Goal: Information Seeking & Learning: Learn about a topic

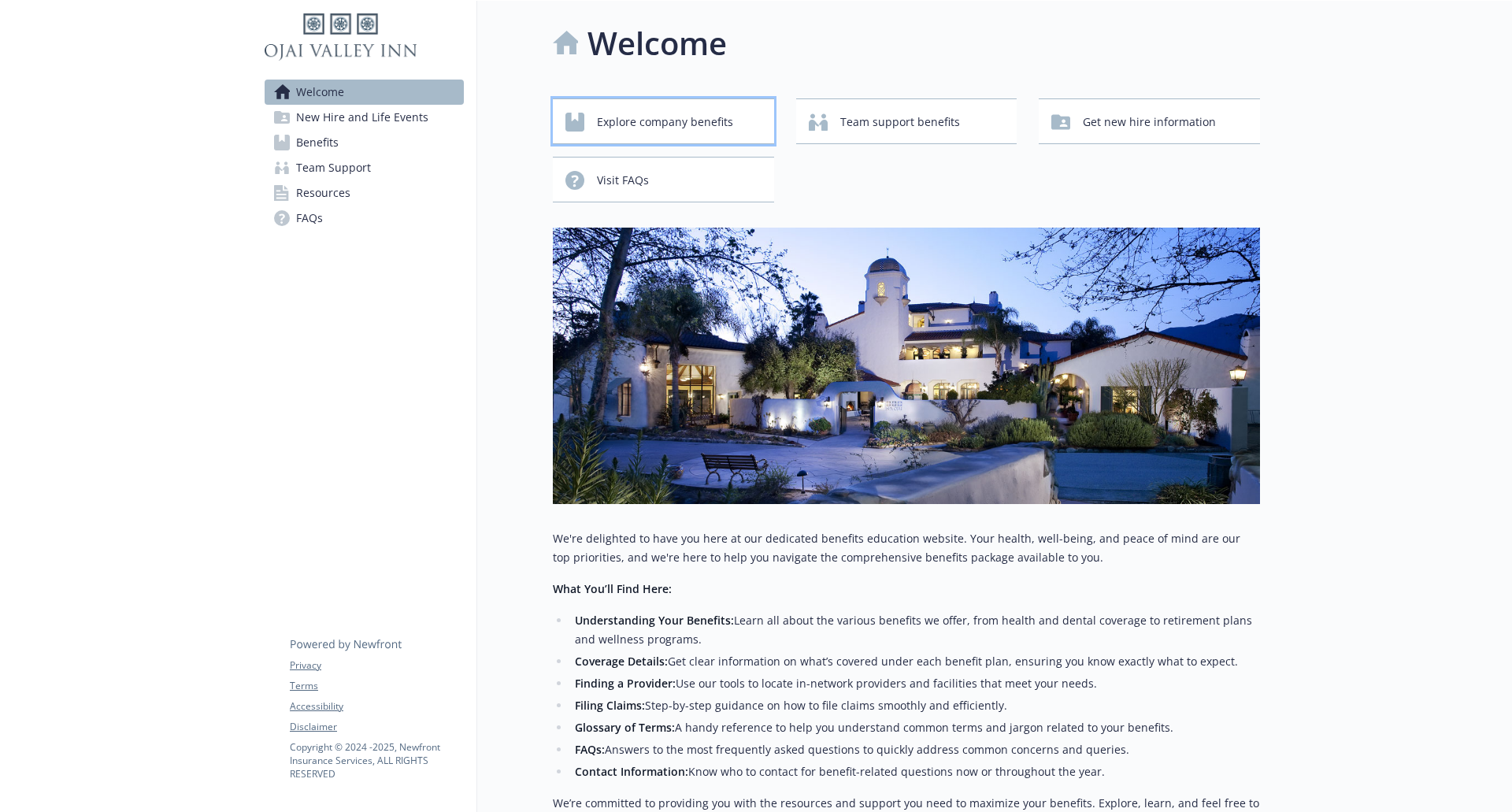
click at [589, 109] on div "Explore company benefits" at bounding box center [666, 121] width 201 height 30
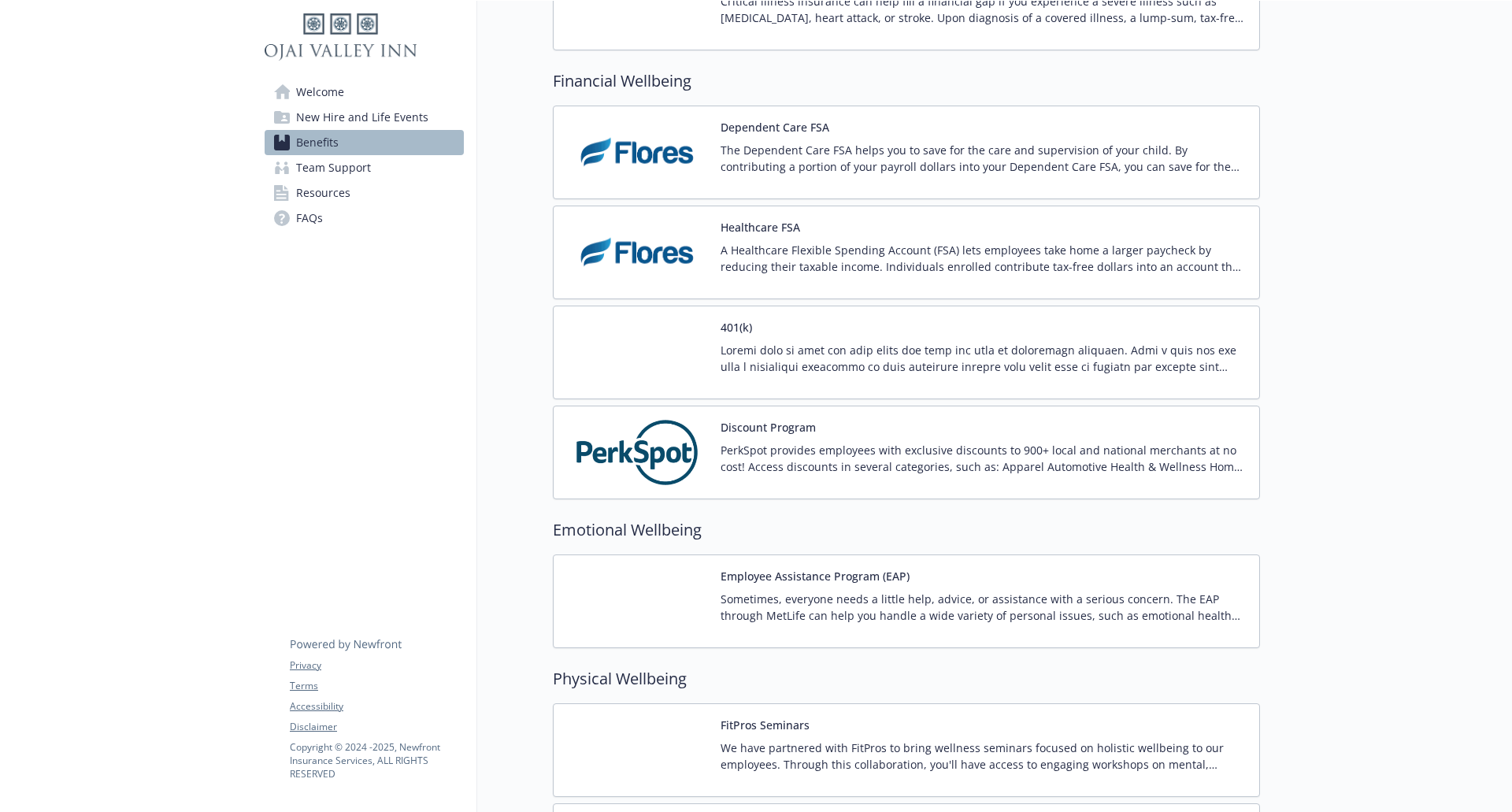
scroll to position [1969, 0]
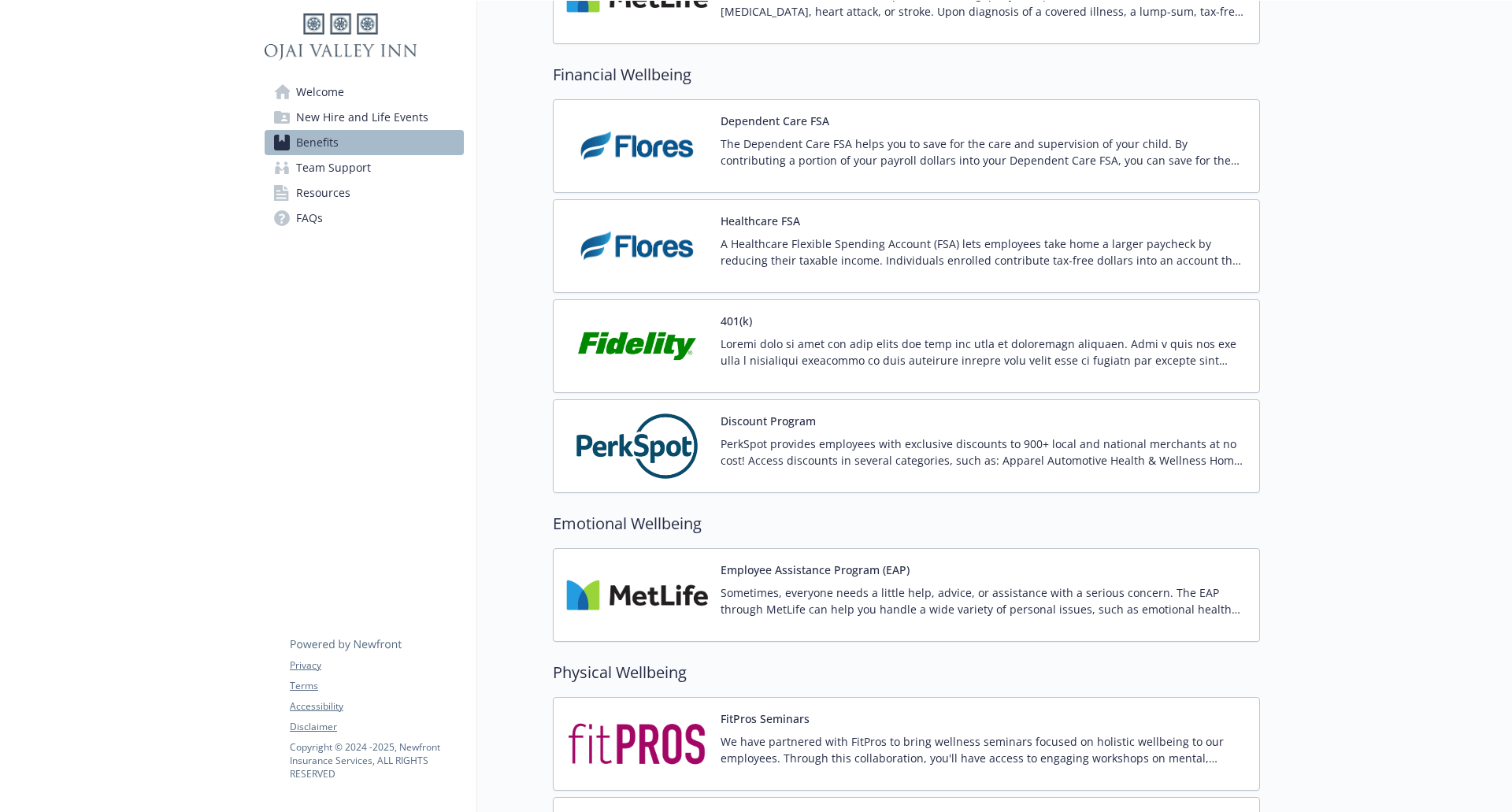
click at [745, 229] on div "Healthcare FSA A Healthcare Flexible Spending Account (FSA) lets employees take…" at bounding box center [983, 245] width 526 height 67
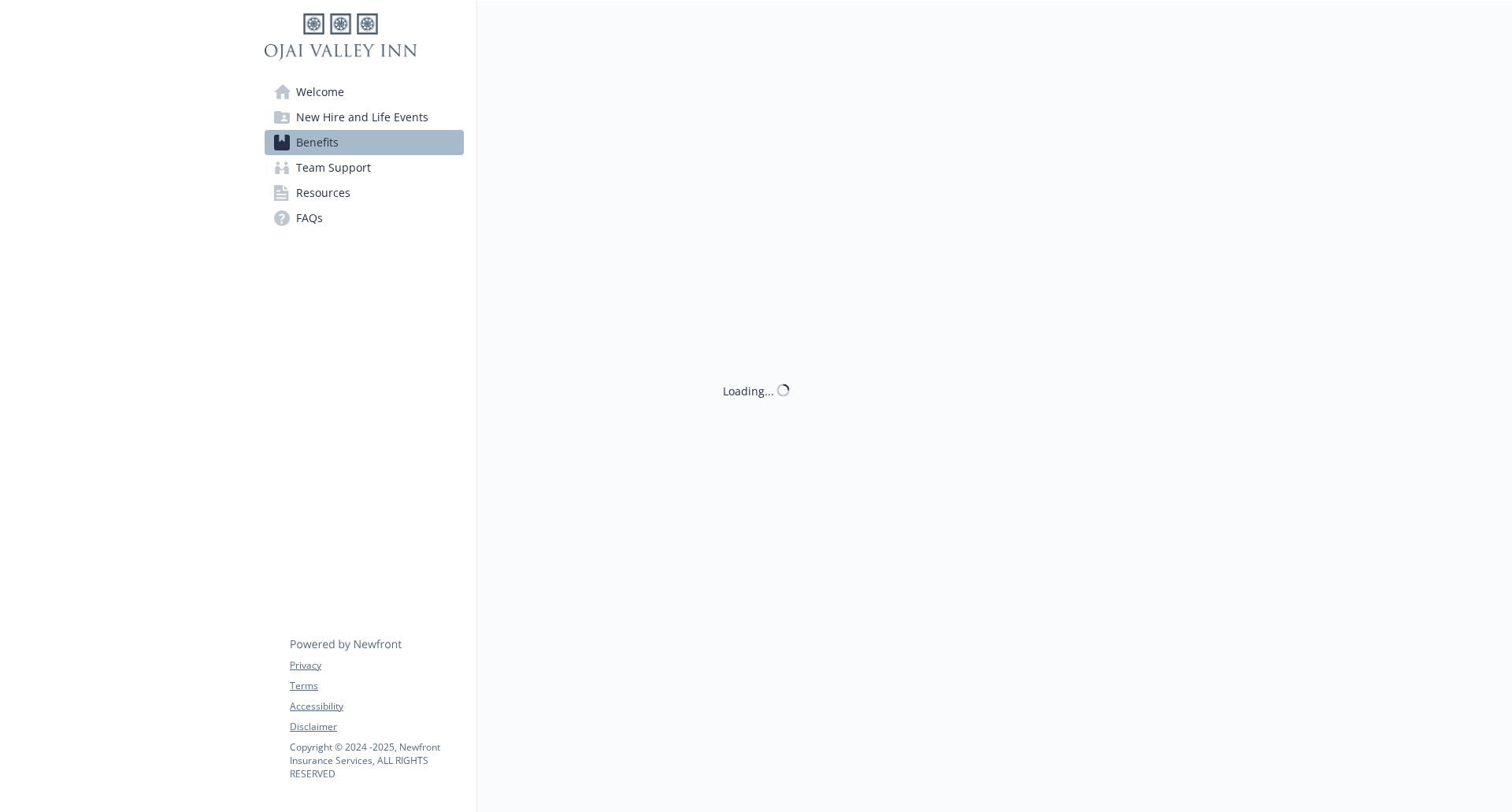
scroll to position [1969, 0]
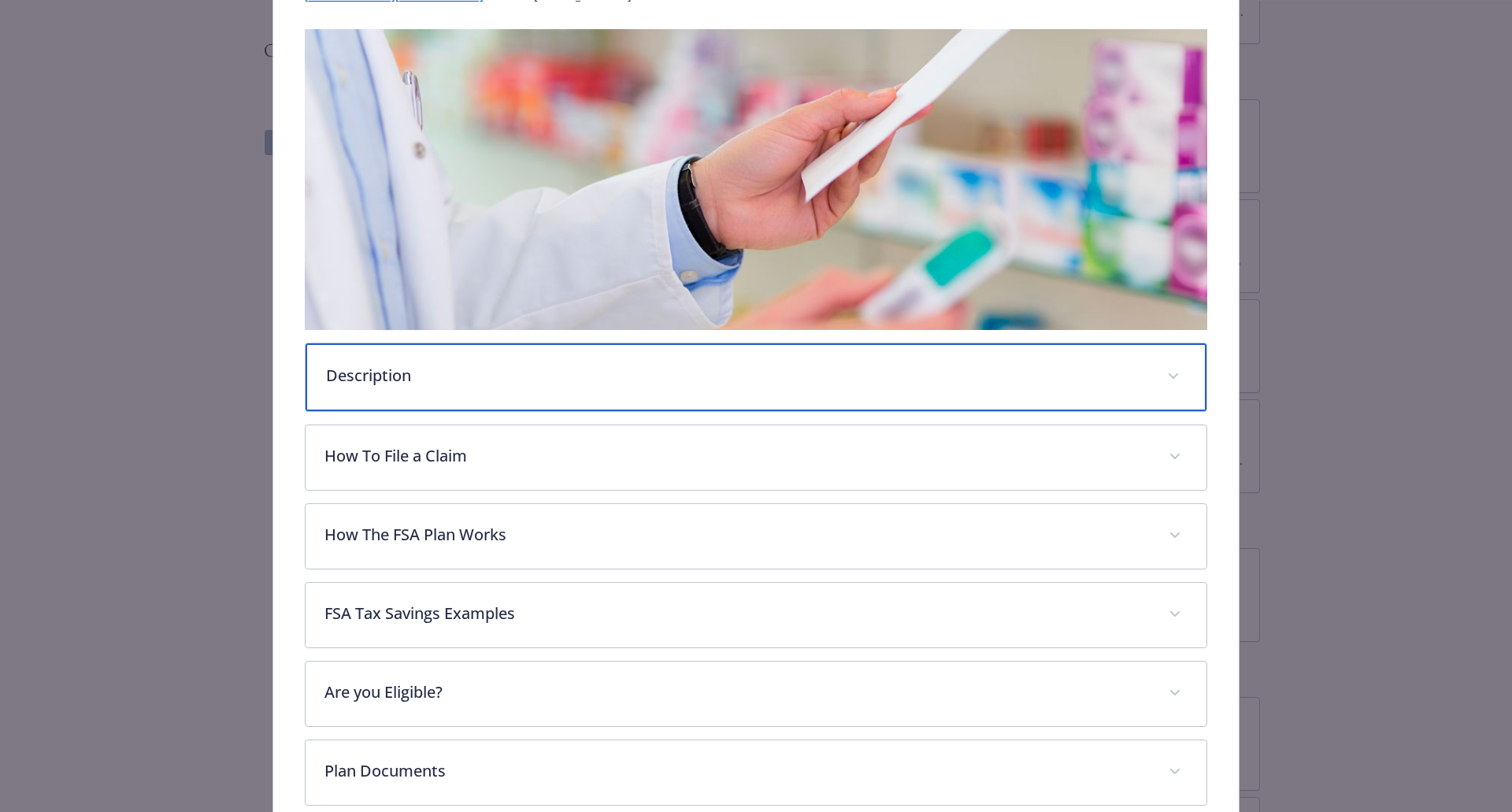
click at [394, 367] on p "Description" at bounding box center [738, 375] width 823 height 23
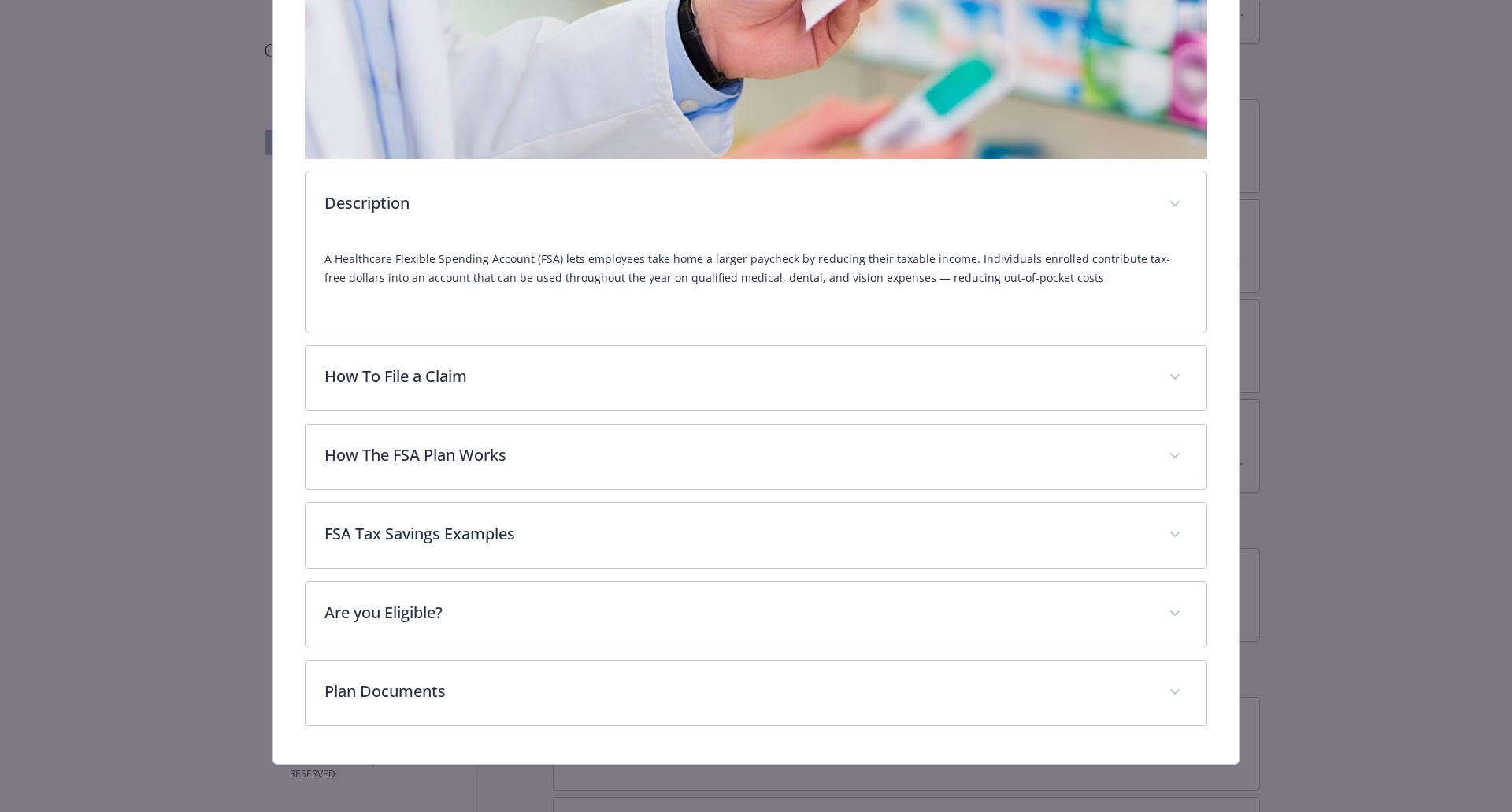
scroll to position [408, 0]
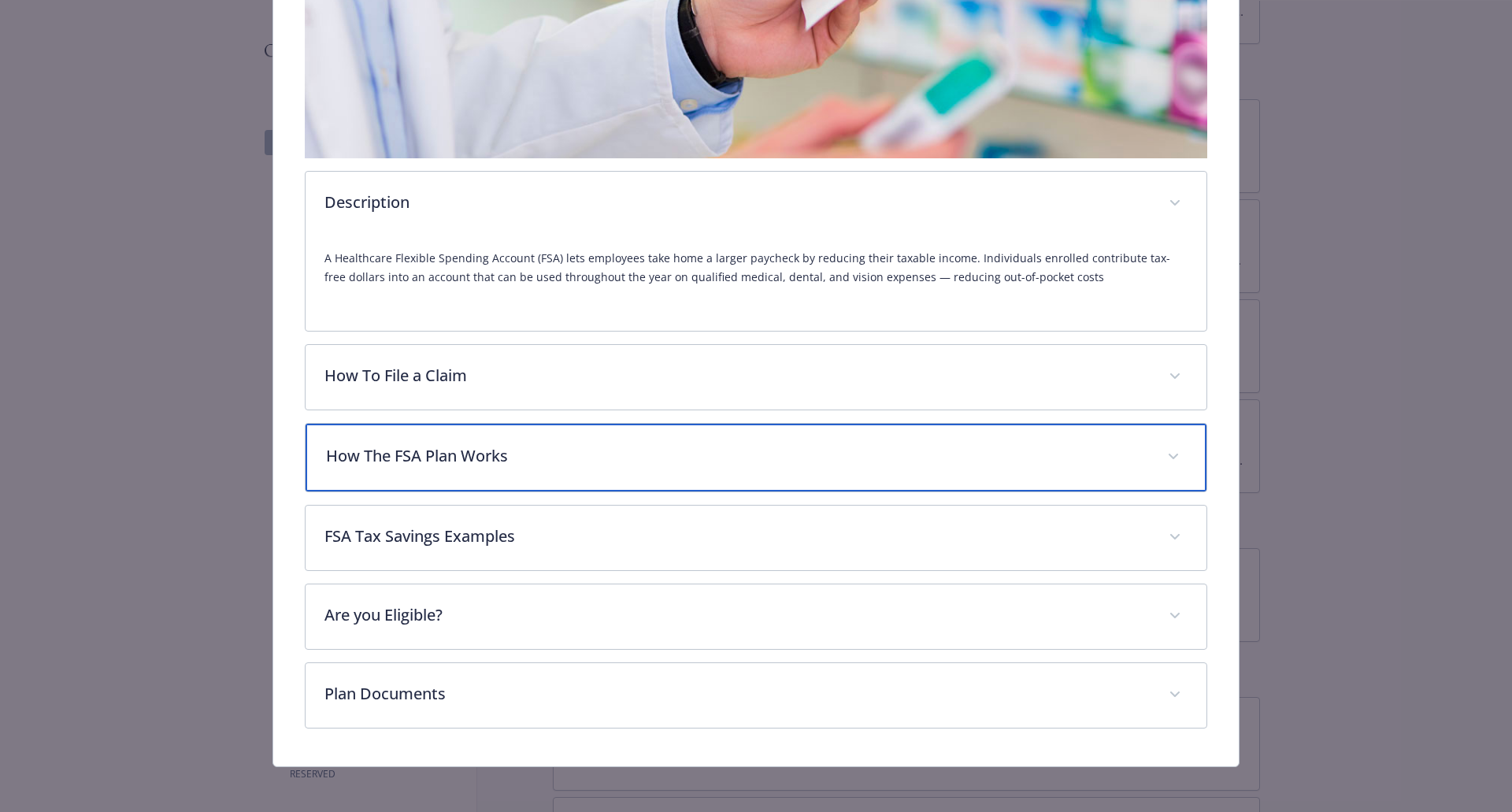
click at [504, 455] on p "How The FSA Plan Works" at bounding box center [738, 455] width 823 height 23
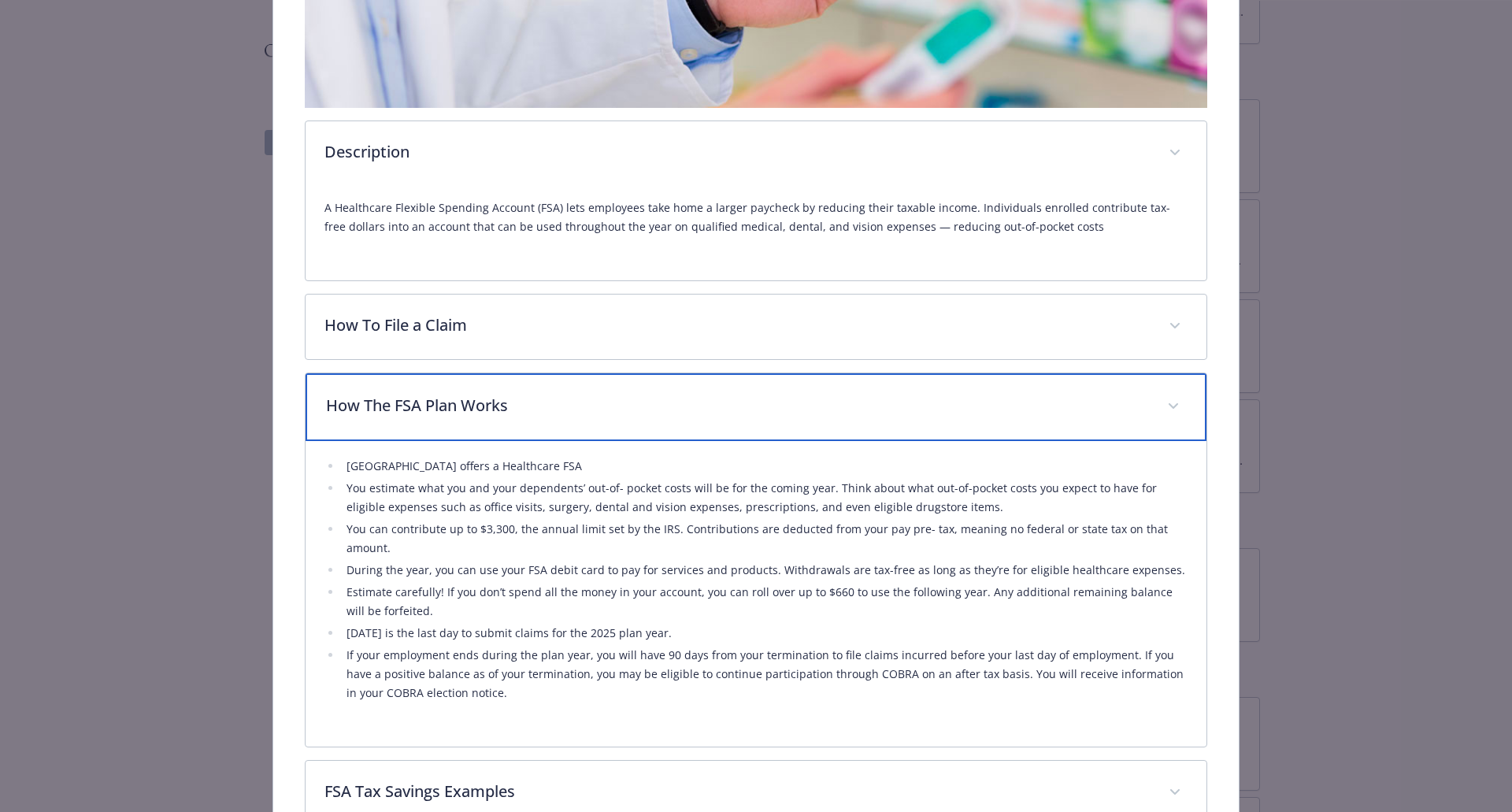
scroll to position [486, 0]
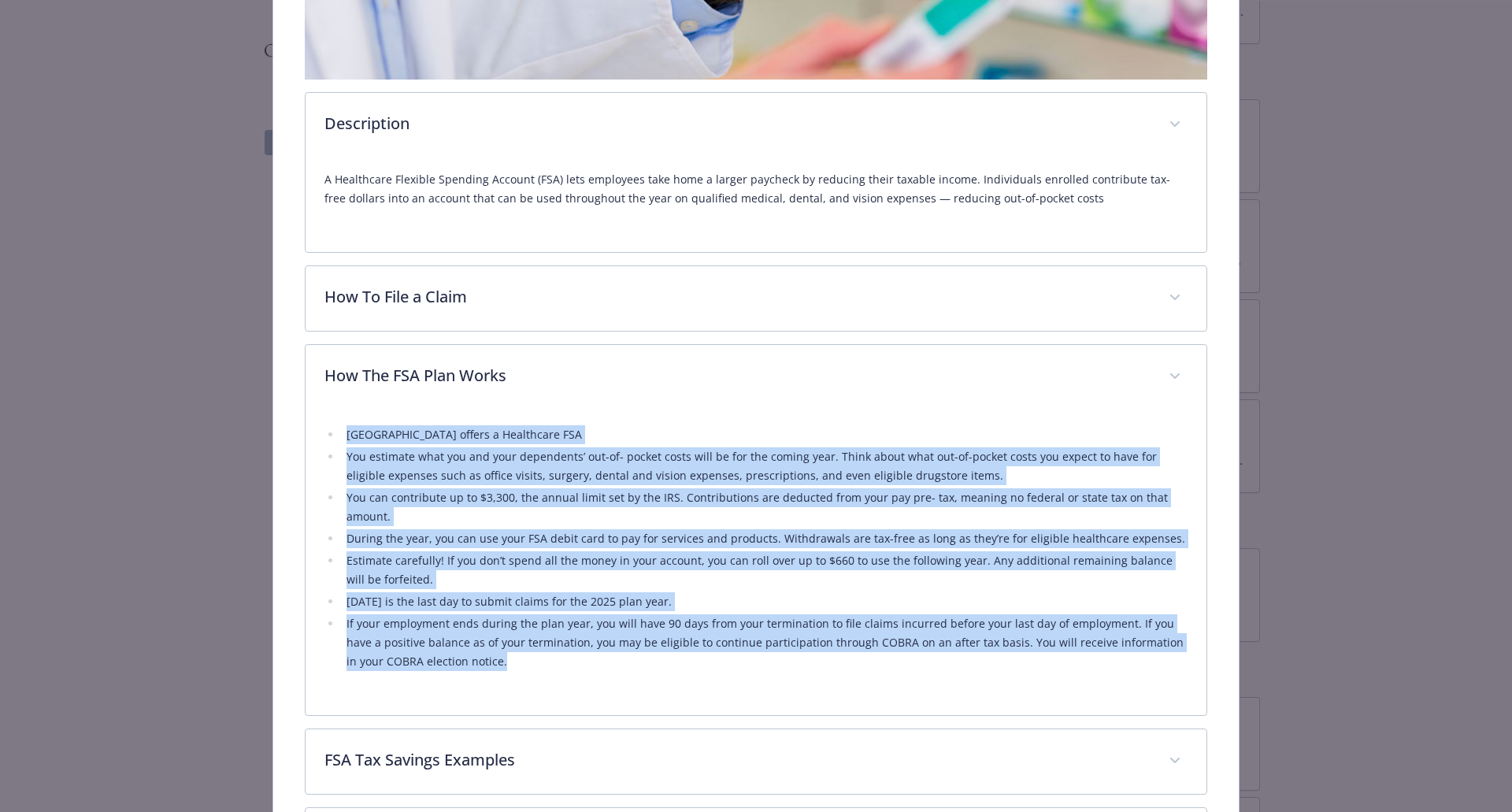
drag, startPoint x: 476, startPoint y: 662, endPoint x: 323, endPoint y: 435, distance: 273.7
click at [325, 435] on ul "[GEOGRAPHIC_DATA] offers a Healthcare FSA You estimate what you and your depend…" at bounding box center [756, 548] width 863 height 246
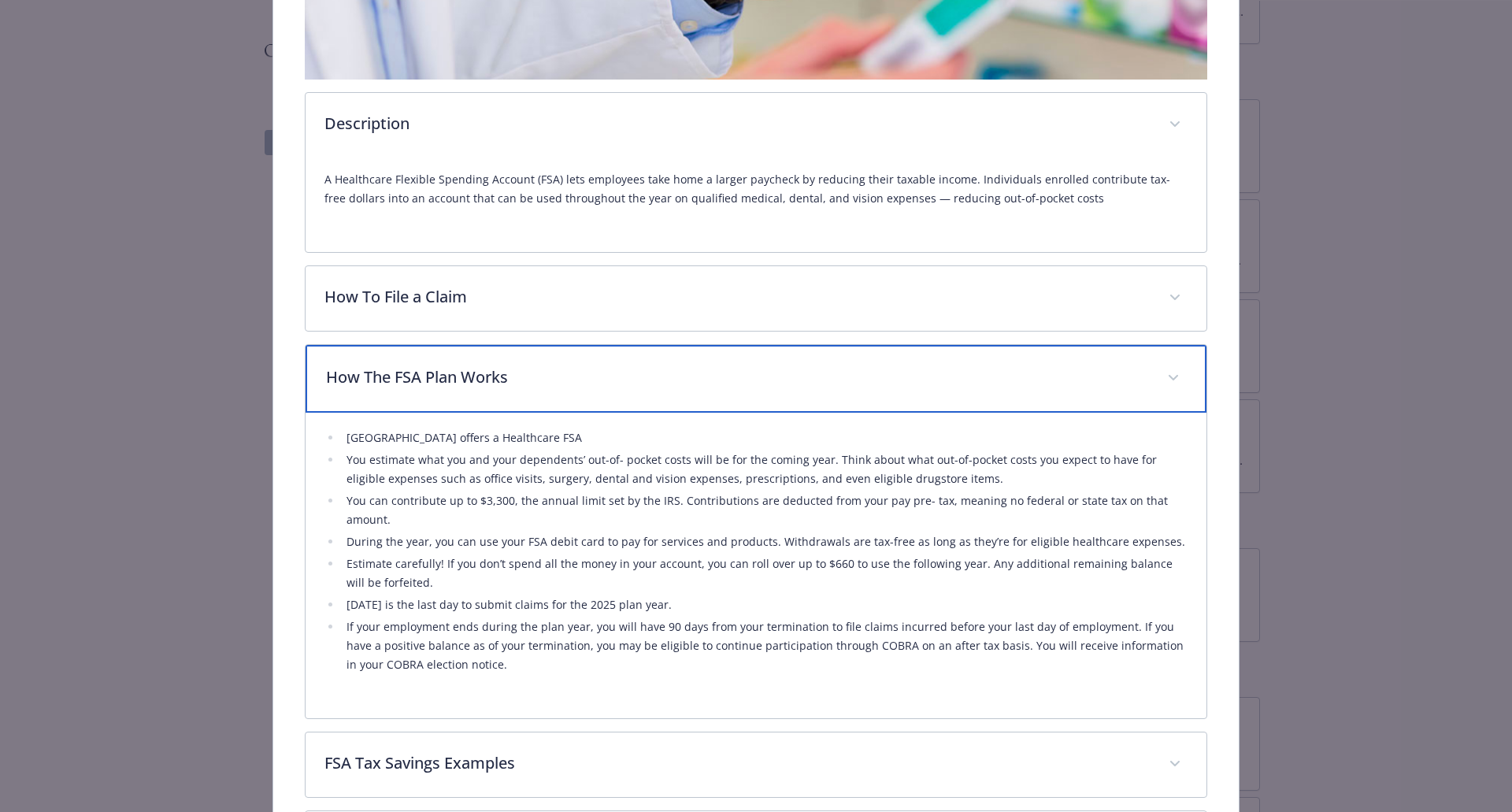
click at [339, 367] on p "How The FSA Plan Works" at bounding box center [738, 376] width 823 height 23
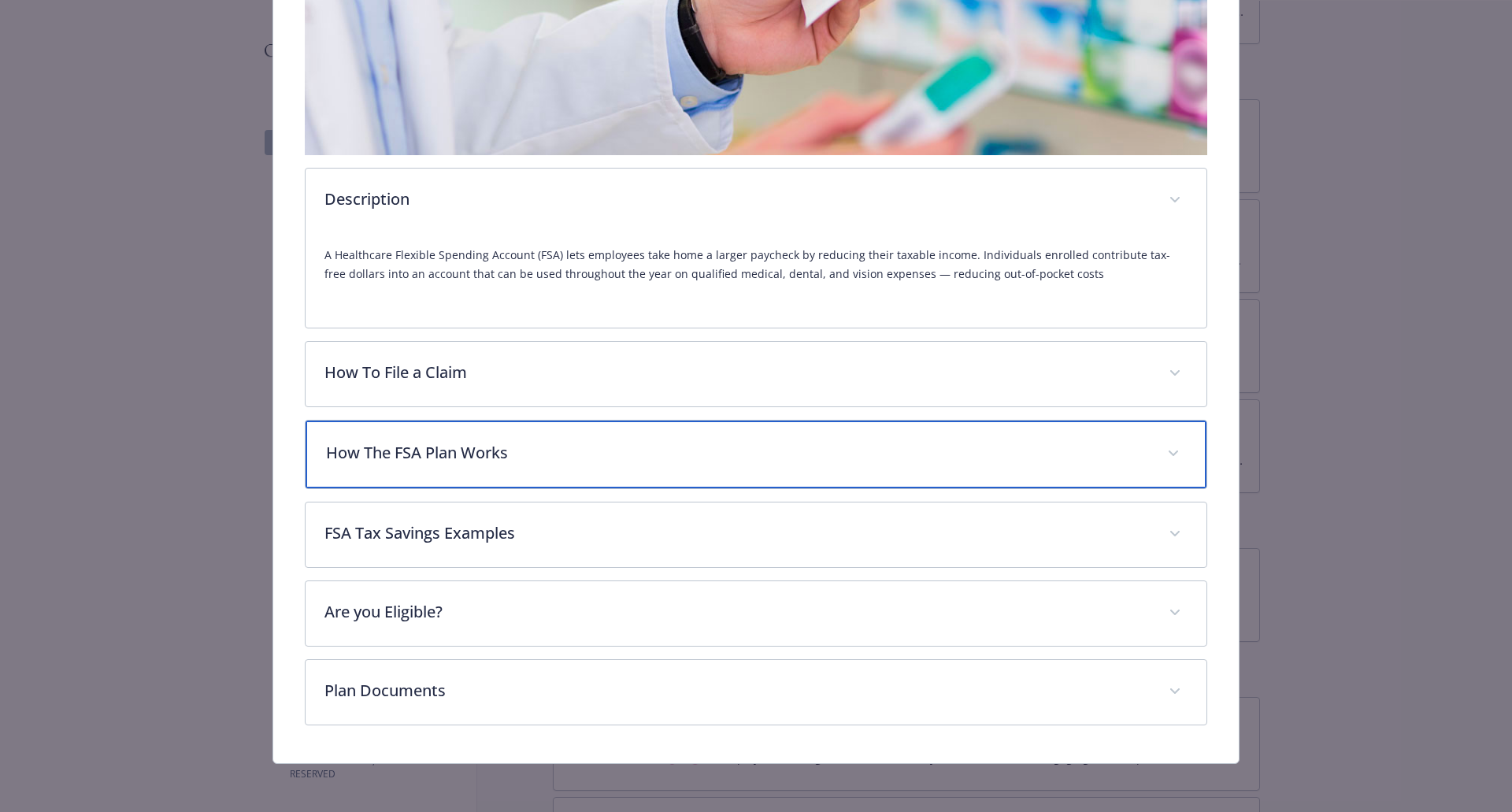
click at [526, 452] on p "How The FSA Plan Works" at bounding box center [738, 453] width 823 height 23
